Goal: Transaction & Acquisition: Purchase product/service

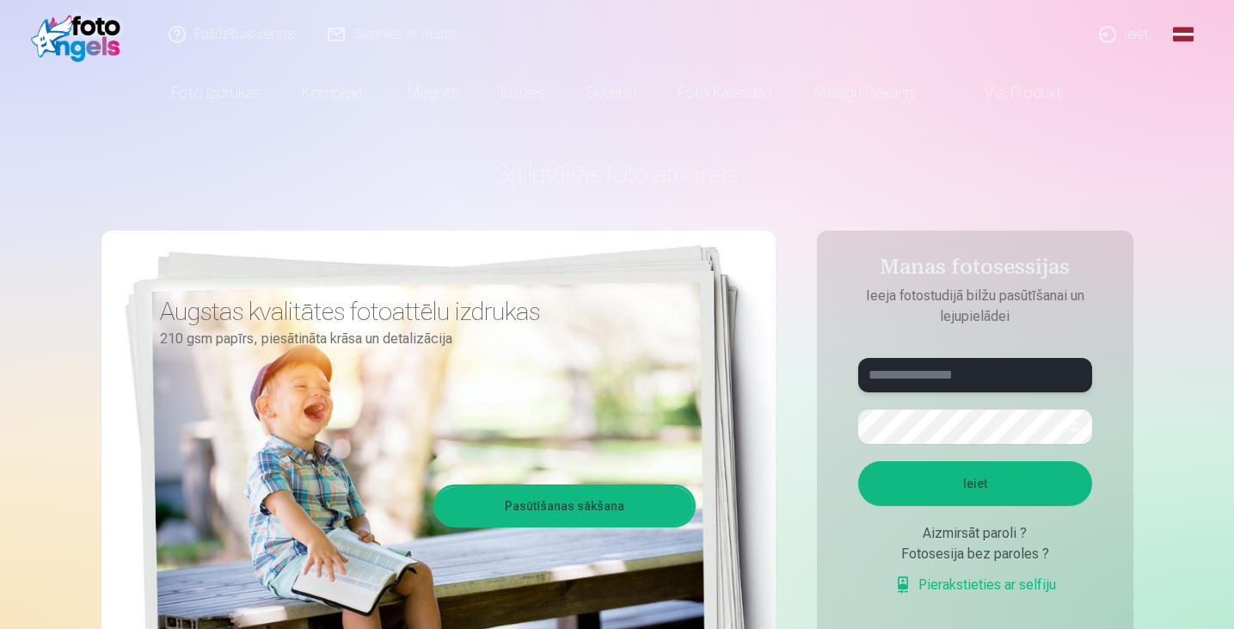
click at [910, 368] on input "text" at bounding box center [975, 375] width 234 height 34
type input "**********"
click at [975, 483] on button "Ieiet" at bounding box center [975, 483] width 234 height 45
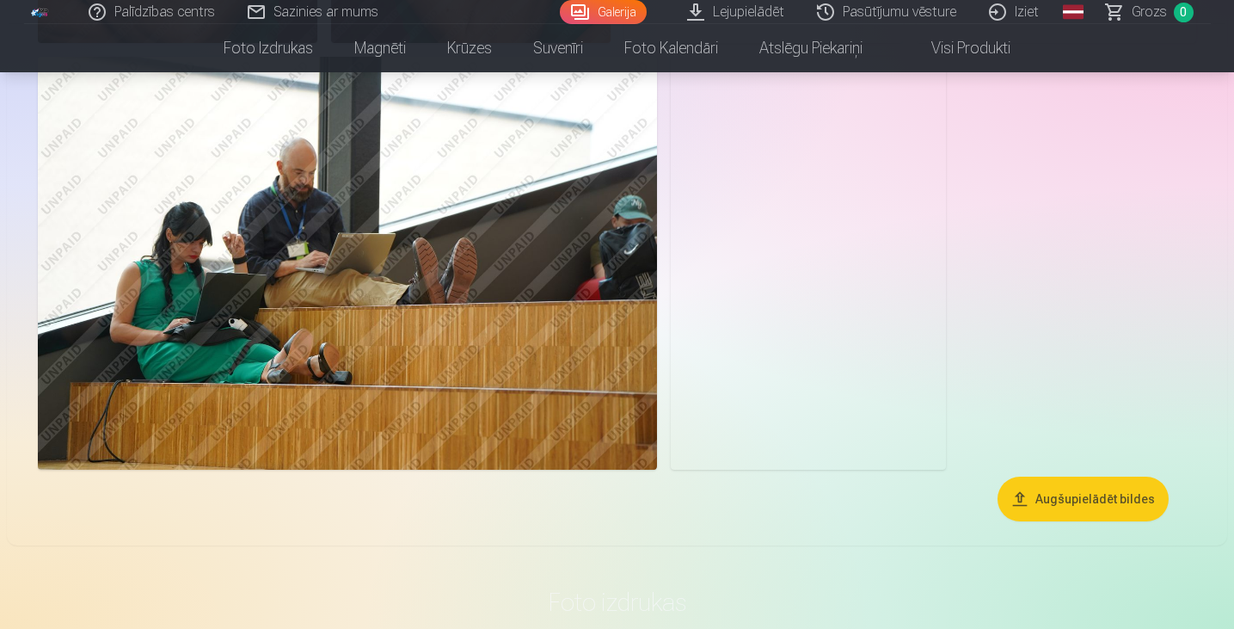
scroll to position [2299, 0]
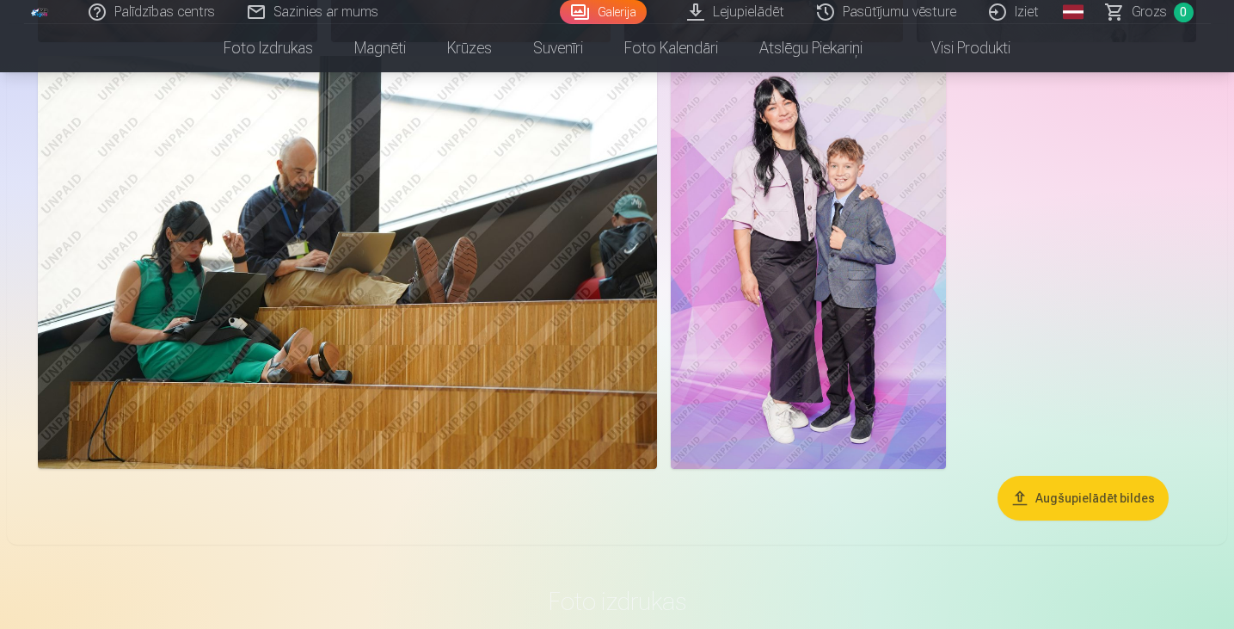
click at [786, 241] on img at bounding box center [808, 262] width 275 height 413
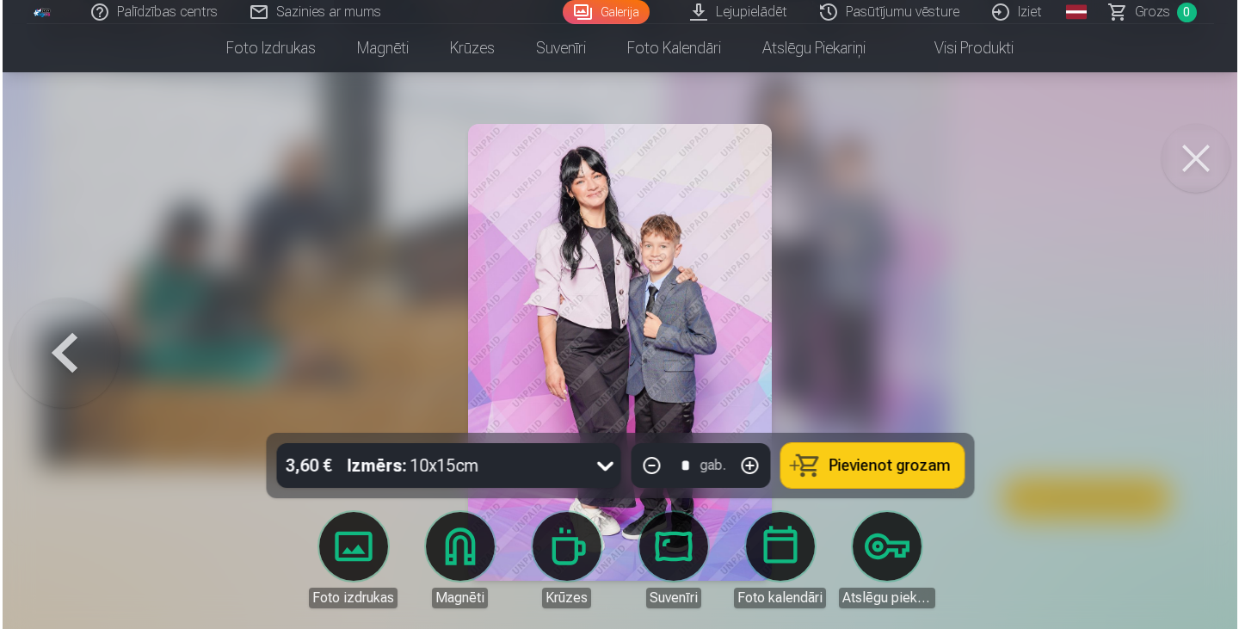
scroll to position [2305, 0]
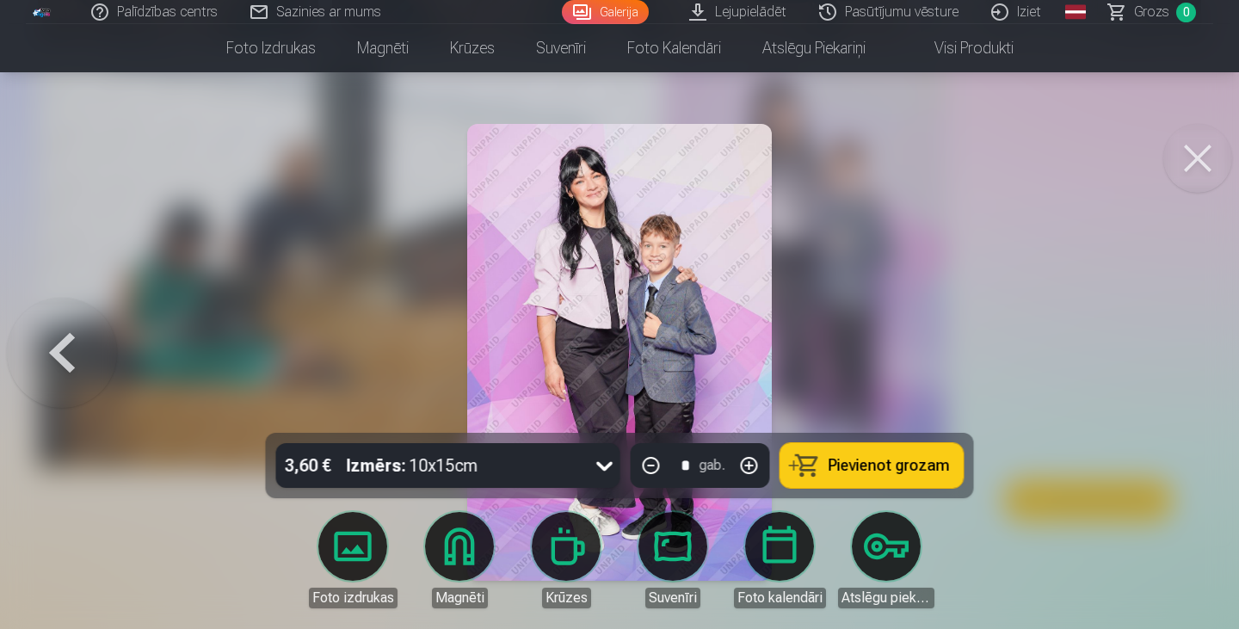
click at [1185, 163] on button at bounding box center [1197, 158] width 69 height 69
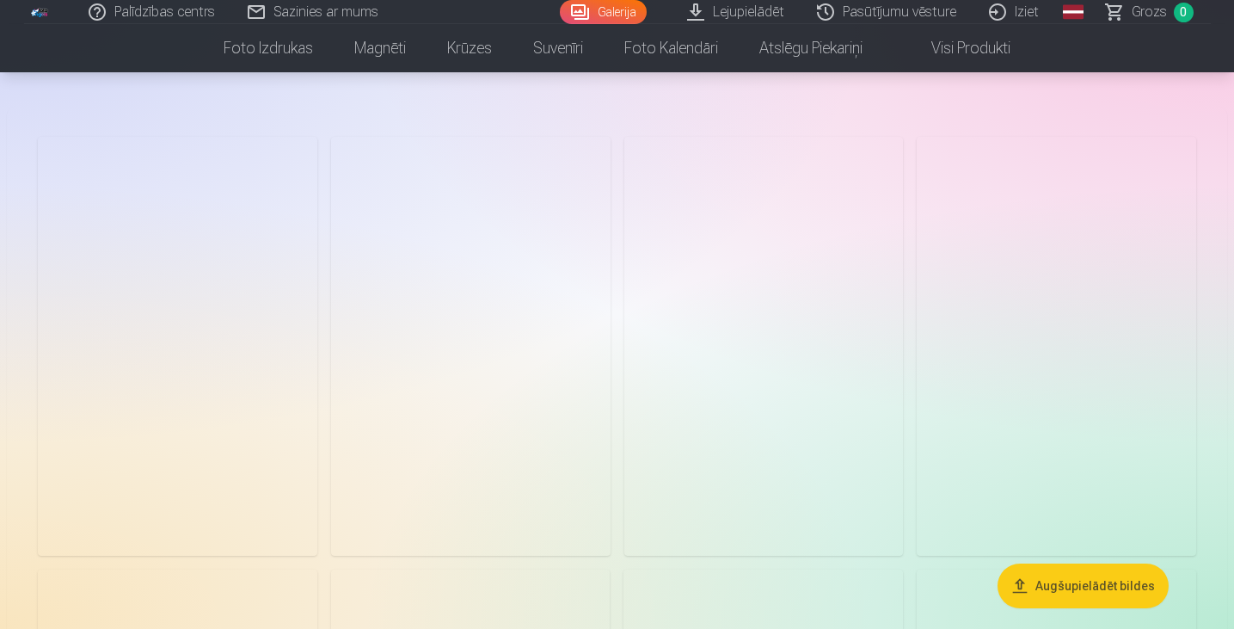
scroll to position [52, 0]
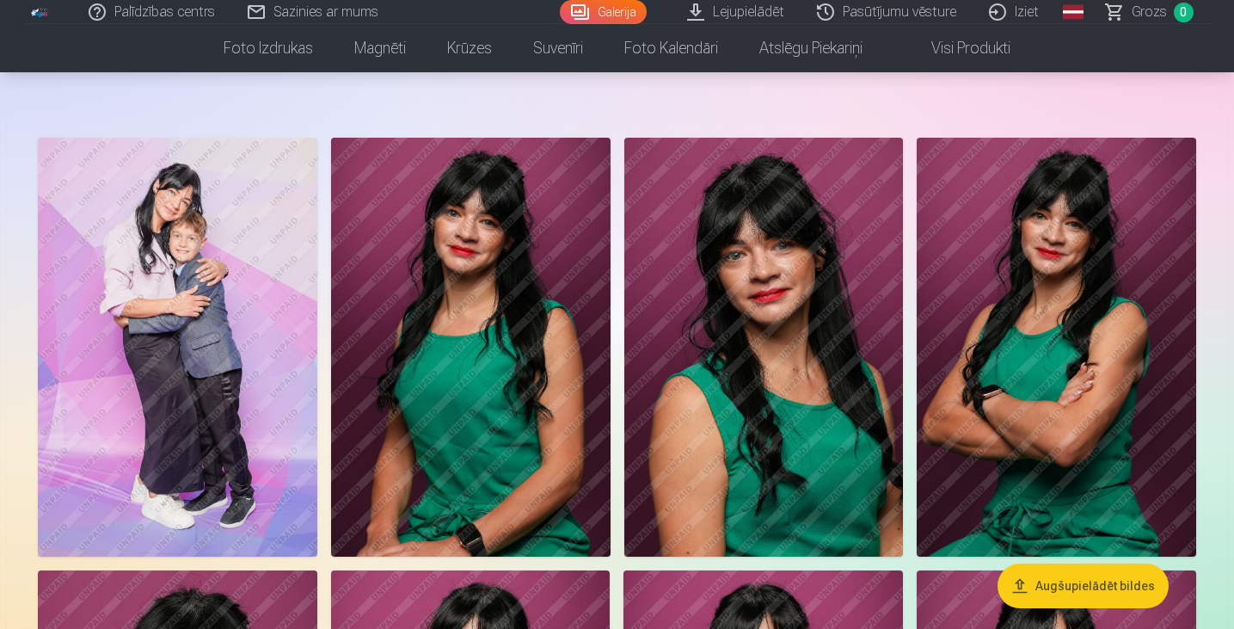
click at [236, 348] on img at bounding box center [178, 347] width 280 height 419
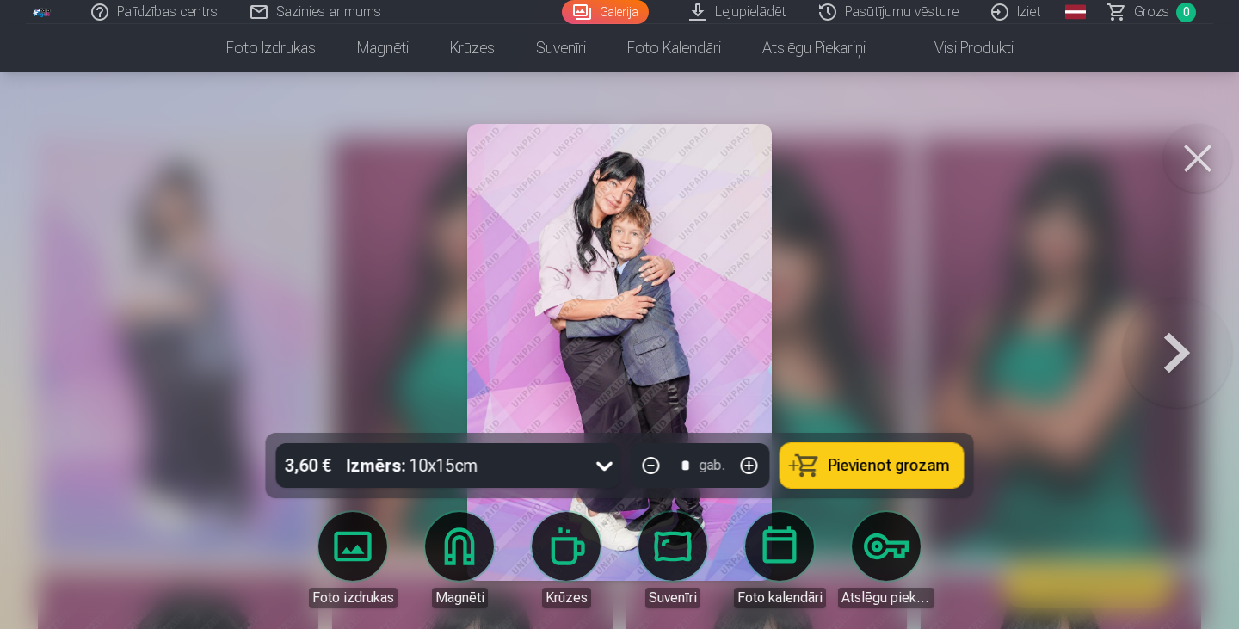
click at [1204, 153] on button at bounding box center [1197, 158] width 69 height 69
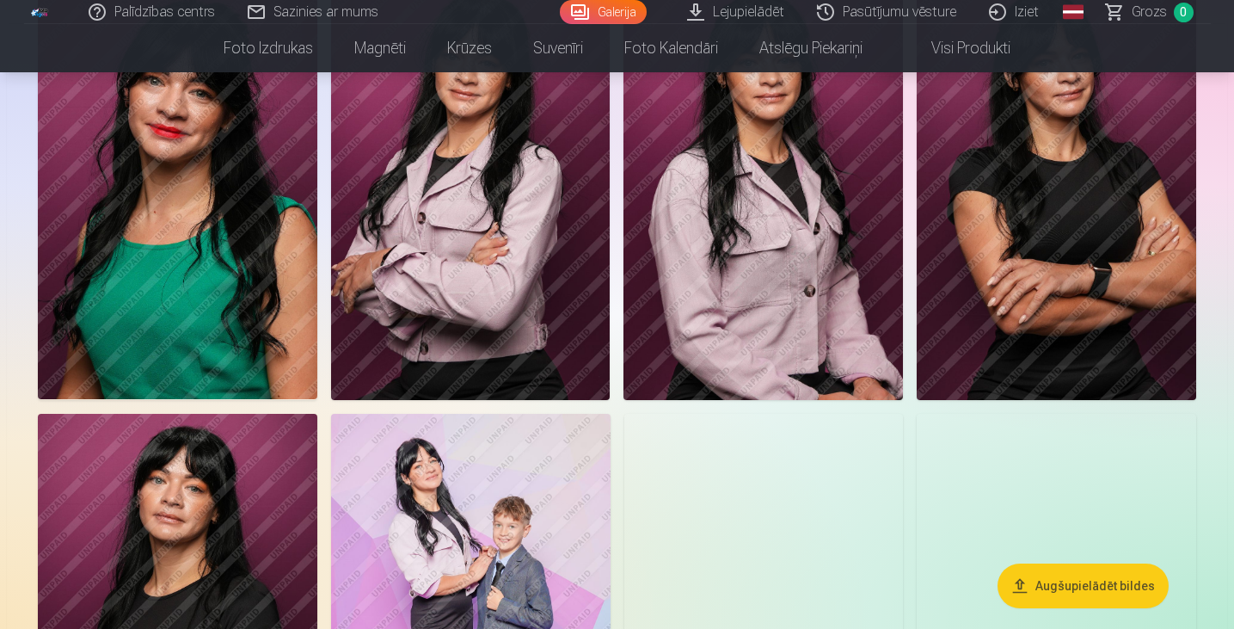
scroll to position [645, 0]
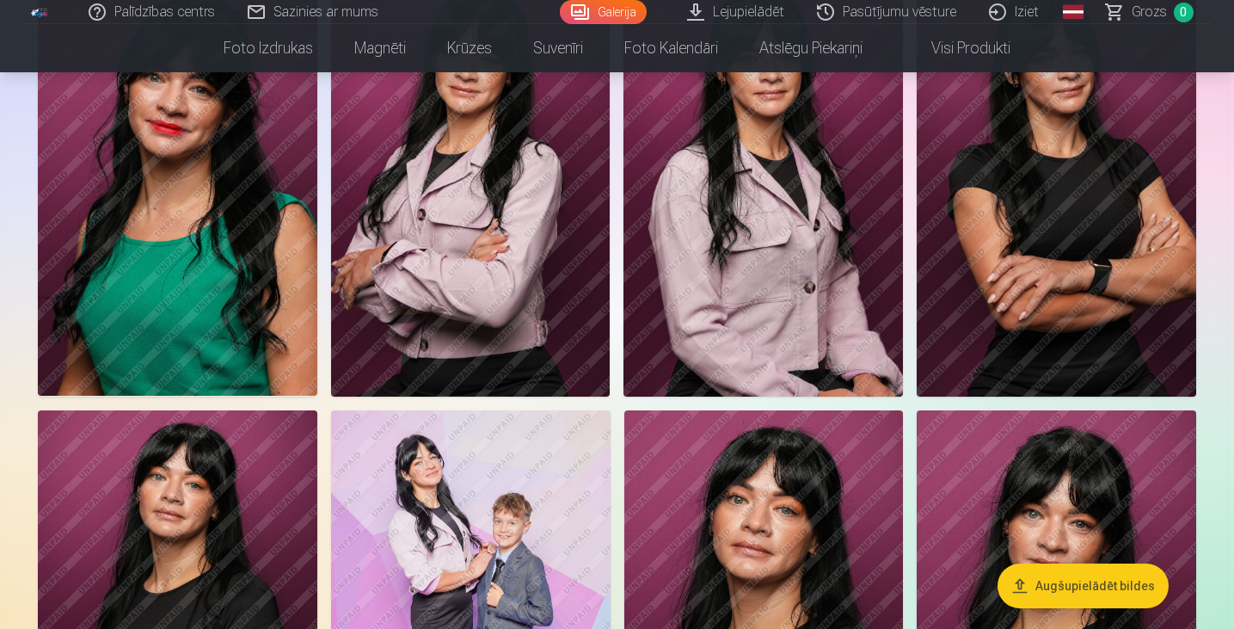
click at [1114, 372] on img at bounding box center [1057, 186] width 280 height 419
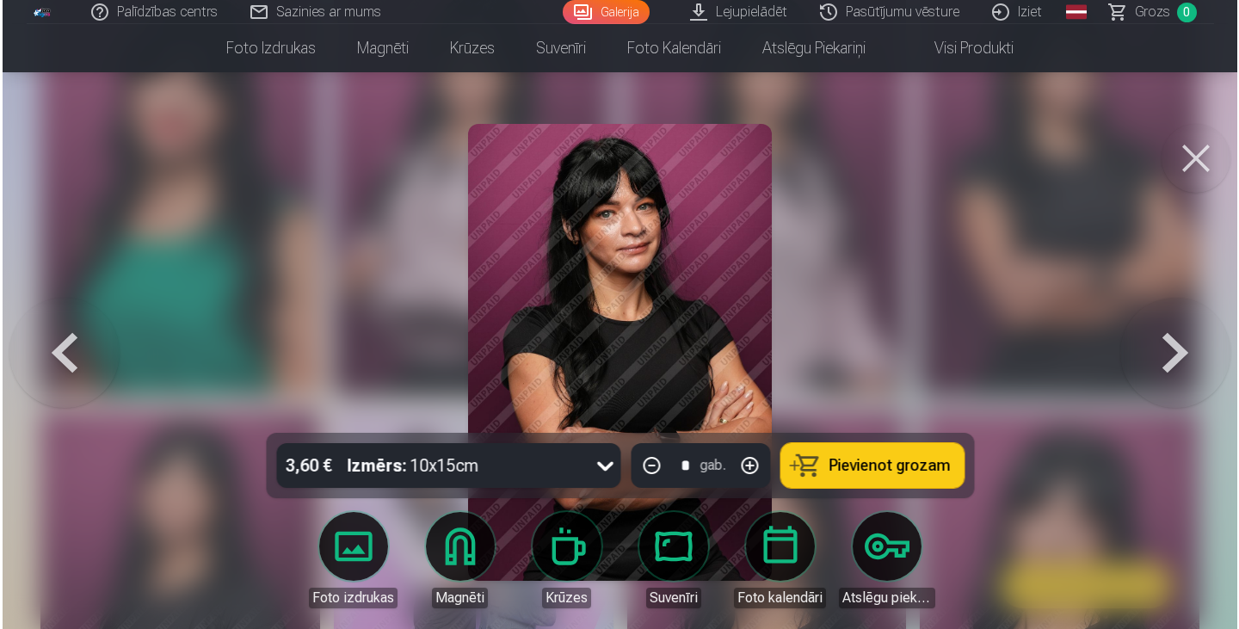
scroll to position [646, 0]
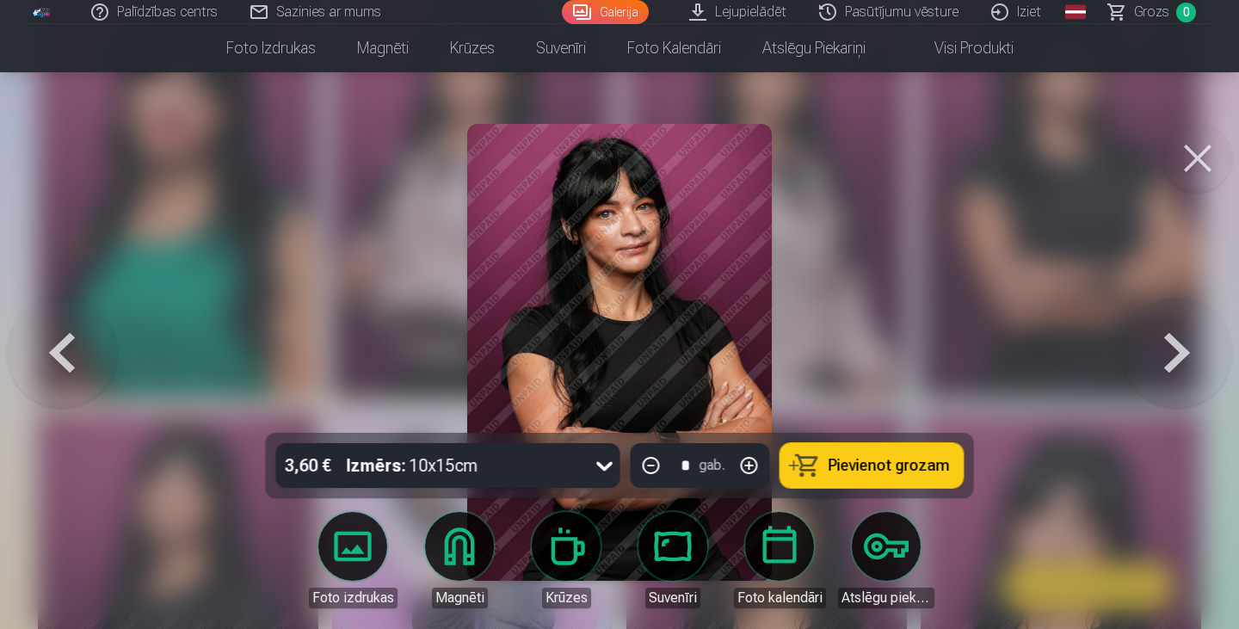
click at [1194, 148] on button at bounding box center [1197, 158] width 69 height 69
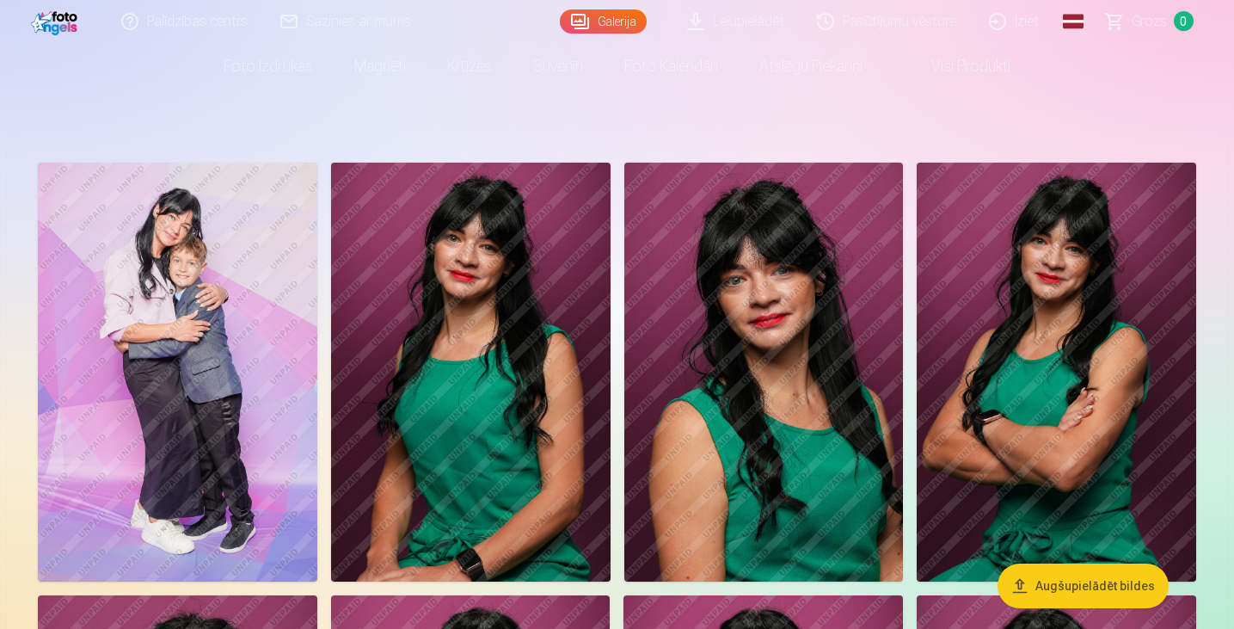
scroll to position [2, 0]
